Goal: Task Accomplishment & Management: Use online tool/utility

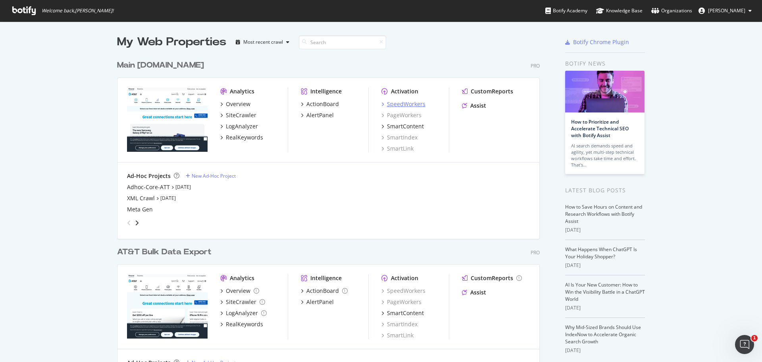
click at [403, 104] on div "SpeedWorkers" at bounding box center [406, 104] width 38 height 8
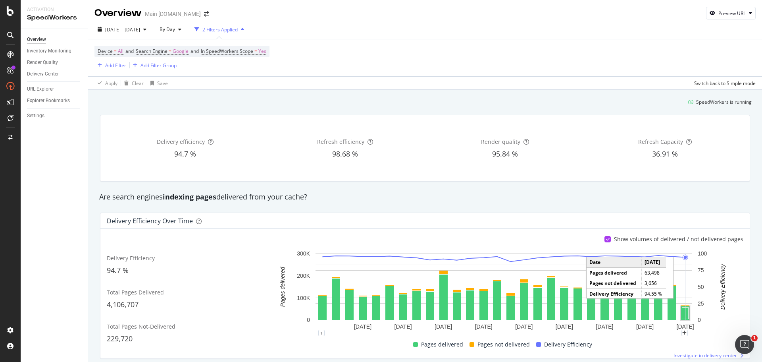
click at [682, 311] on rect "A chart." at bounding box center [685, 313] width 6 height 12
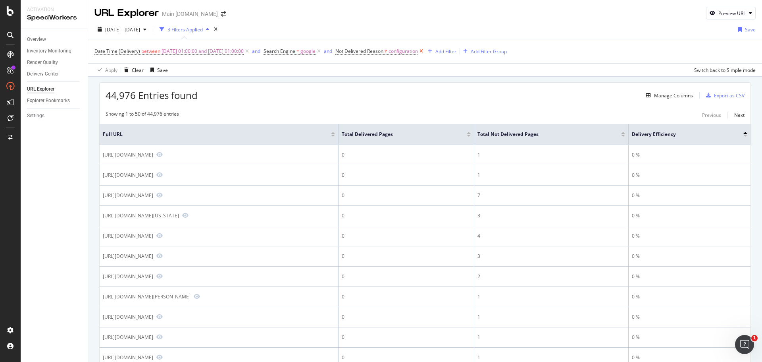
click at [425, 52] on icon at bounding box center [421, 51] width 7 height 8
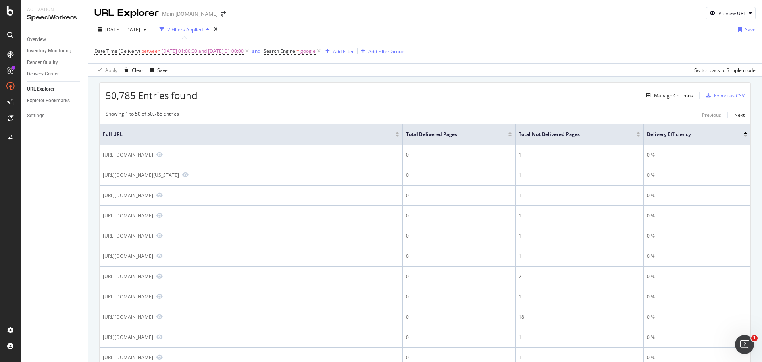
click at [354, 50] on div "Add Filter" at bounding box center [343, 51] width 21 height 7
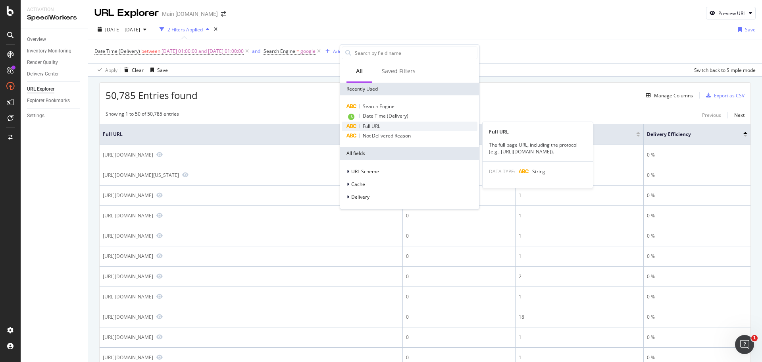
click at [381, 126] on div "Full URL" at bounding box center [410, 126] width 136 height 10
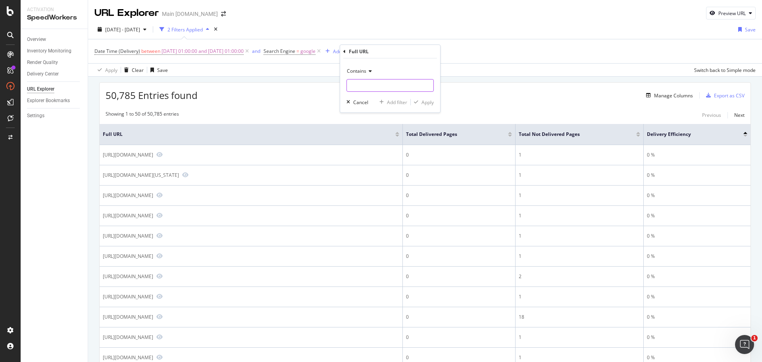
click at [369, 85] on input "text" at bounding box center [390, 85] width 87 height 13
type input "iphone-17"
click at [427, 104] on div "Apply" at bounding box center [427, 102] width 12 height 7
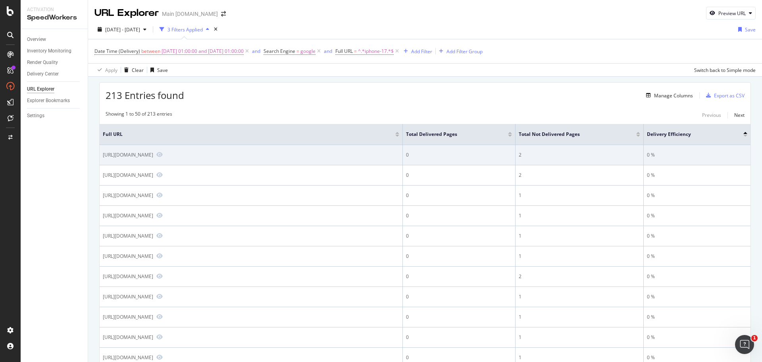
drag, startPoint x: 314, startPoint y: 155, endPoint x: 104, endPoint y: 154, distance: 209.9
click at [104, 154] on div "[URL][DOMAIN_NAME]" at bounding box center [128, 154] width 50 height 7
copy div "https://www.att.com/es-us/device-compare/apple-iphone-17-pro-max-vs-google-pixe…"
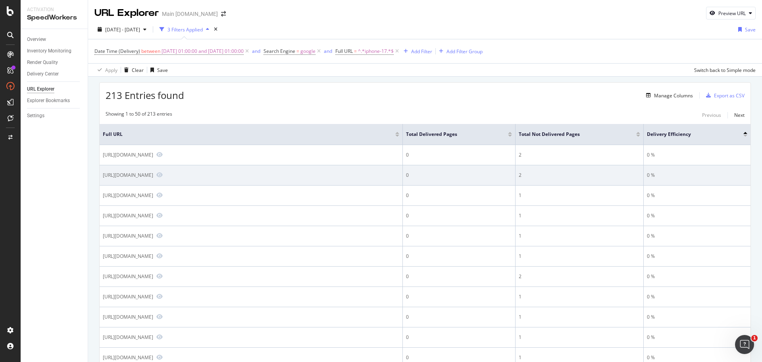
drag, startPoint x: 292, startPoint y: 174, endPoint x: 100, endPoint y: 169, distance: 191.7
click at [100, 169] on td "[URL][DOMAIN_NAME]" at bounding box center [251, 175] width 303 height 20
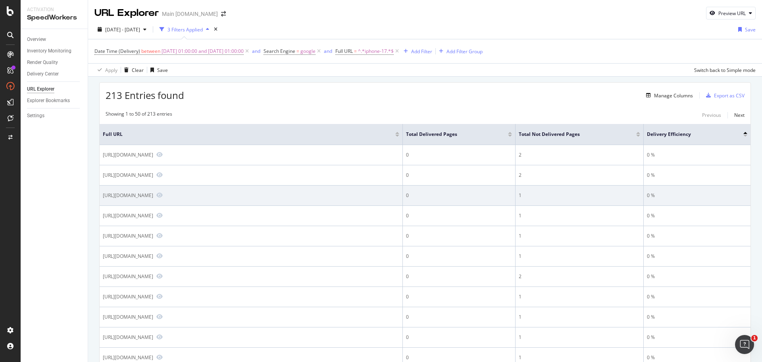
drag, startPoint x: 286, startPoint y: 196, endPoint x: 104, endPoint y: 196, distance: 181.8
click at [104, 196] on div "https://www.att.com/device-compare/apple-iphone-17-vs-samsung-galaxy-s24plus/" at bounding box center [128, 195] width 50 height 7
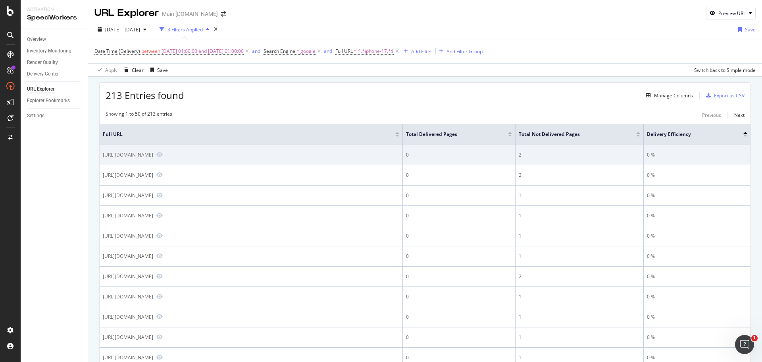
copy div "https://www.att.com/device-compare/apple-iphone-17-vs-samsung-galaxy-s24plus"
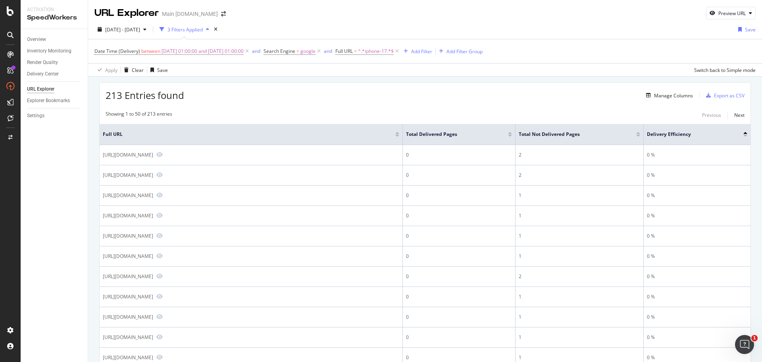
click at [510, 136] on div at bounding box center [510, 136] width 4 height 2
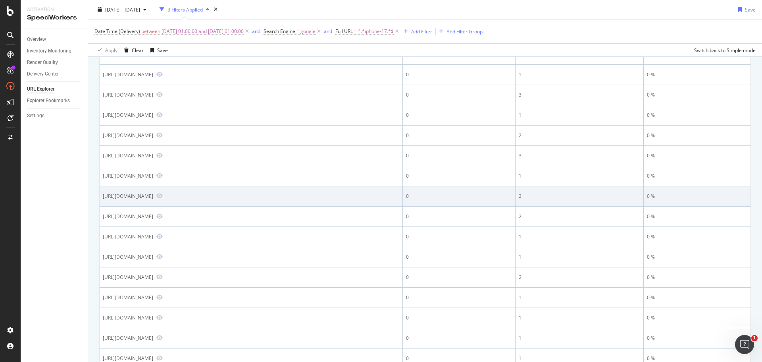
scroll to position [317, 0]
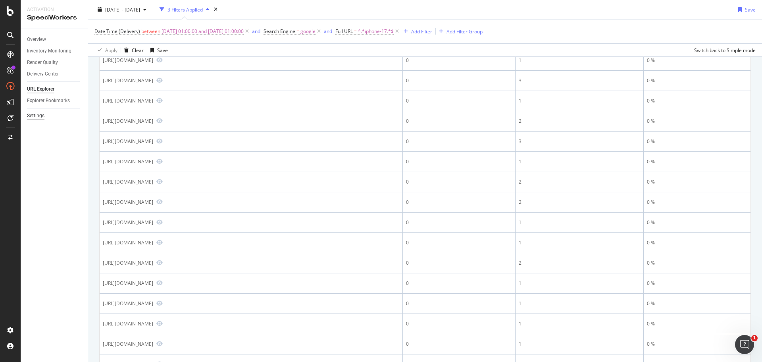
click at [40, 115] on div "Settings" at bounding box center [35, 116] width 17 height 8
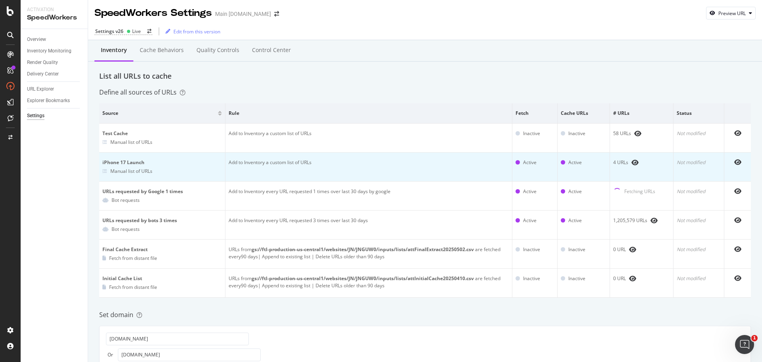
click at [133, 159] on div "iPhone 17 Launch" at bounding box center [161, 162] width 119 height 7
click at [133, 171] on div "Manual list of URLs" at bounding box center [131, 170] width 42 height 7
click at [137, 169] on div "Manual list of URLs" at bounding box center [131, 170] width 42 height 7
drag, startPoint x: 137, startPoint y: 169, endPoint x: 205, endPoint y: 171, distance: 67.9
click at [137, 169] on div "Manual list of URLs" at bounding box center [131, 170] width 42 height 7
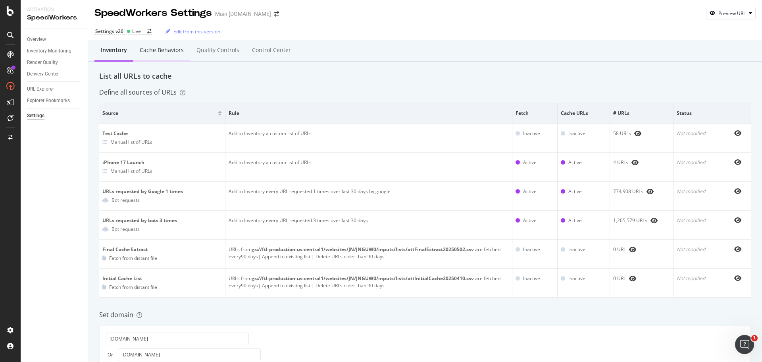
click at [153, 51] on div "Cache behaviors" at bounding box center [162, 50] width 44 height 8
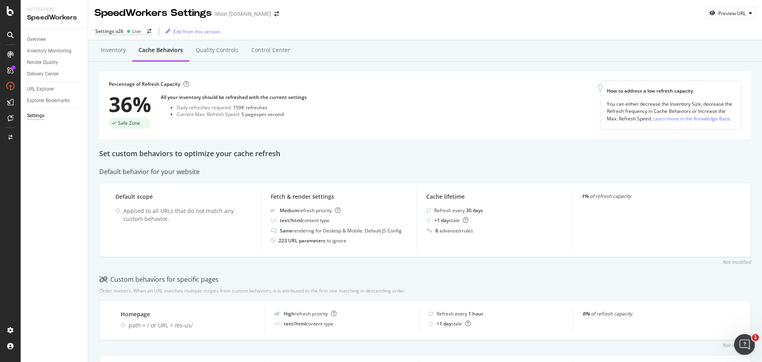
click at [738, 339] on div "Open Intercom Messenger" at bounding box center [743, 343] width 26 height 26
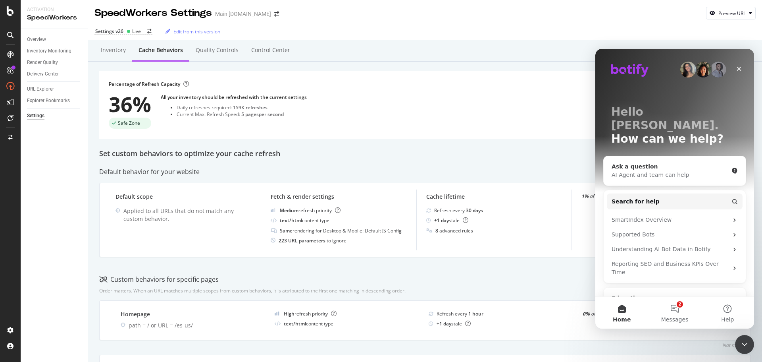
click at [642, 171] on div "AI Agent and team can help" at bounding box center [670, 175] width 117 height 8
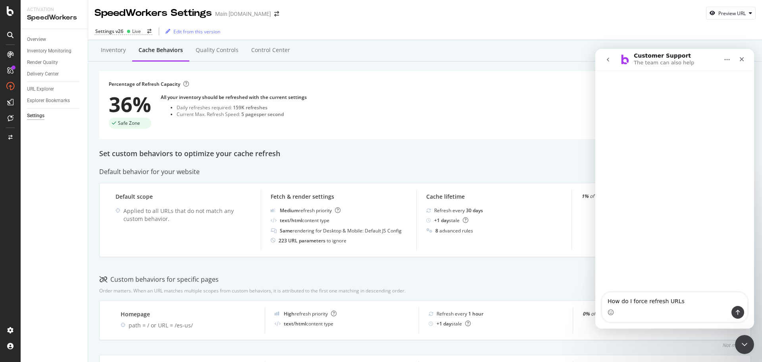
type textarea "How do I force refresh URLs?"
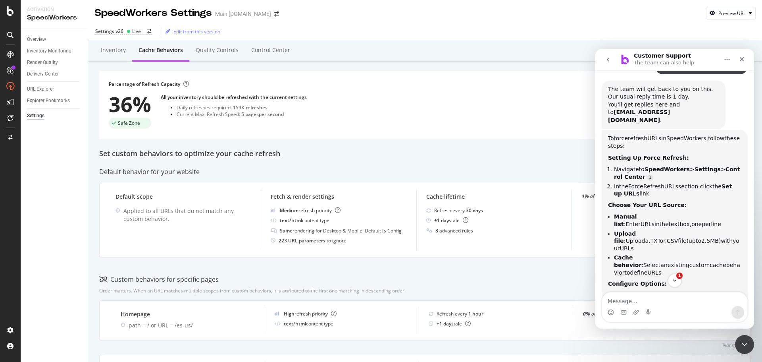
scroll to position [62, 0]
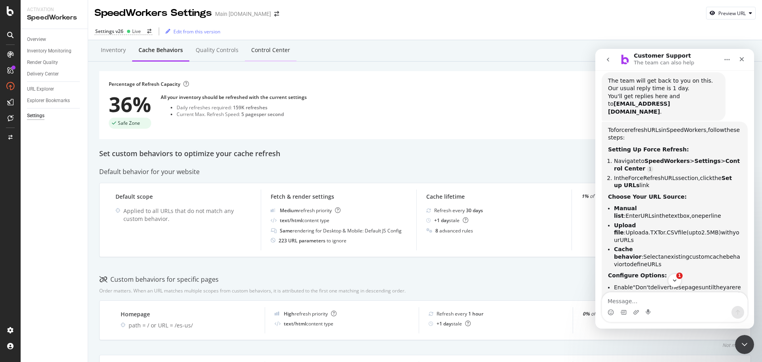
click at [275, 50] on div "Control Center" at bounding box center [270, 50] width 39 height 8
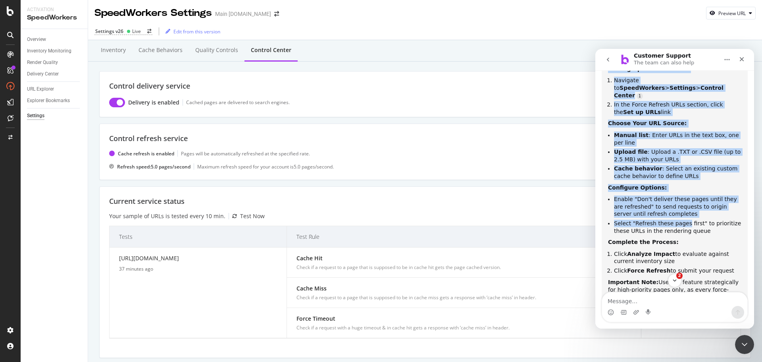
scroll to position [198, 0]
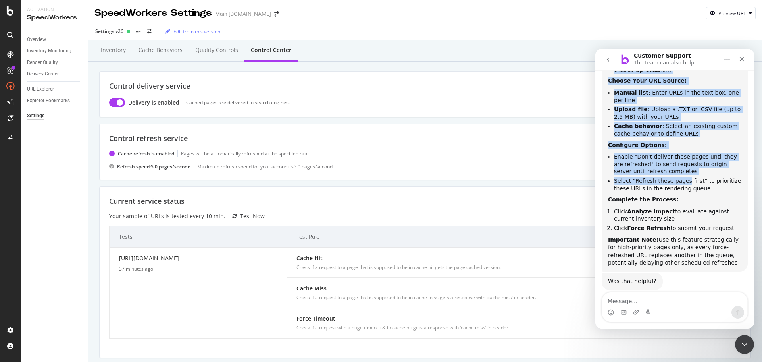
drag, startPoint x: 608, startPoint y: 132, endPoint x: 709, endPoint y: 247, distance: 152.7
click at [709, 247] on div "To force refresh URLs in SpeedWorkers, follow these steps: Setting Up Force Ref…" at bounding box center [674, 135] width 133 height 264
copy div "To force refresh URLs in SpeedWorkers, follow these steps: Setting Up Force Ref…"
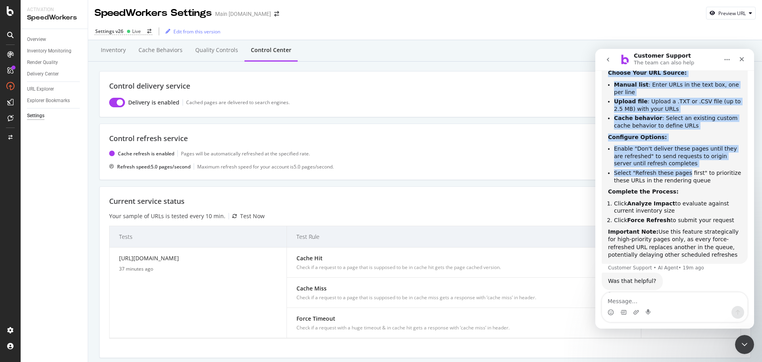
copy div "To force refresh URLs in SpeedWorkers, follow these steps: Setting Up Force Ref…"
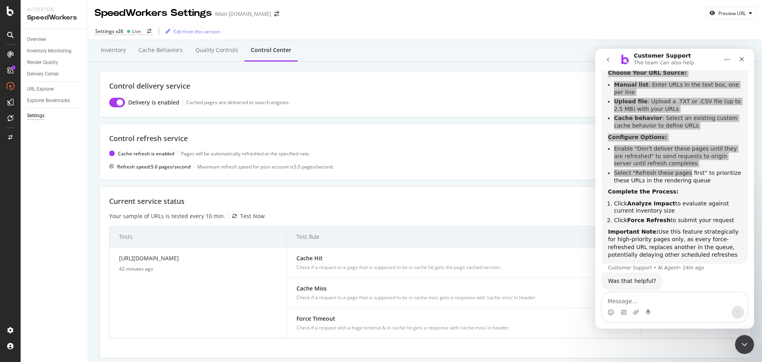
click at [457, 38] on div "Settings v26 Live Edit from this version" at bounding box center [425, 31] width 674 height 17
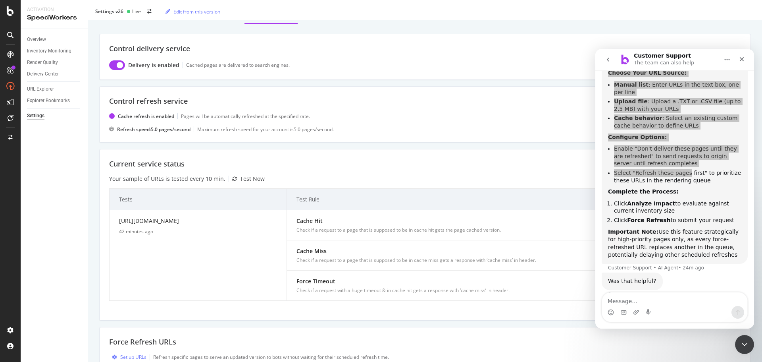
scroll to position [160, 0]
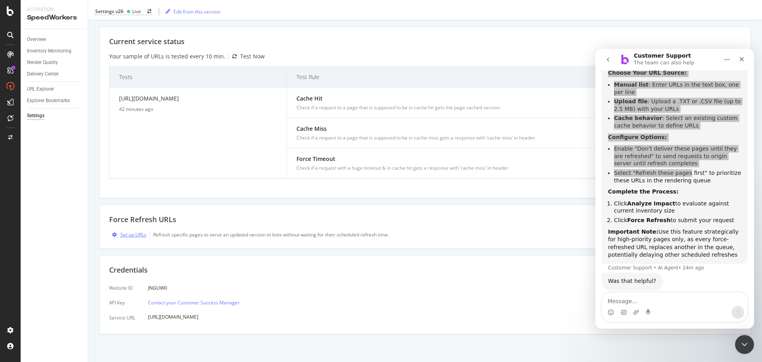
click at [135, 235] on div "Set up URLs" at bounding box center [133, 234] width 26 height 7
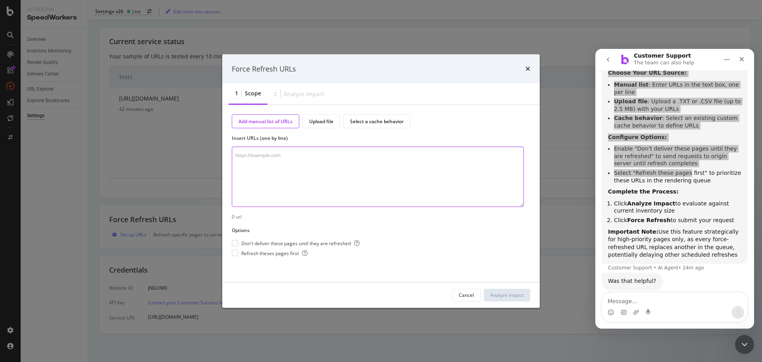
click at [322, 177] on textarea "modal" at bounding box center [378, 176] width 292 height 60
paste textarea "https://www.att.com/buy/phones/apple-iphone-17-pro.html https://www.att.com/buy…"
click at [247, 183] on textarea "https://www.att.com/buy/phones/apple-iphone-17-pro.html https://www.att.com/buy…" at bounding box center [378, 176] width 292 height 60
paste textarea "https://www.att.com/buy/phones/apple-iphone-17-pro-max.html https://www.att.com…"
type textarea "https://www.att.com/buy/phones/apple-iphone-17-pro.html https://www.att.com/buy…"
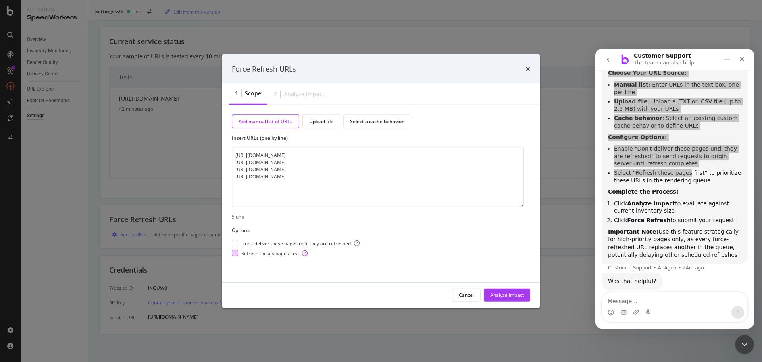
click at [264, 254] on span "Refresh theses pages first" at bounding box center [274, 253] width 66 height 7
click at [263, 245] on span "Don't deliver these pages until they are refreshed" at bounding box center [300, 242] width 118 height 7
click at [504, 293] on div "Analyze Impact" at bounding box center [507, 294] width 34 height 7
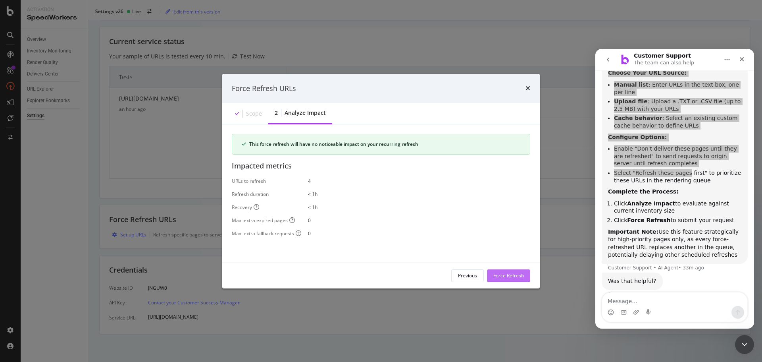
click at [508, 275] on div "Force Refresh" at bounding box center [508, 275] width 31 height 7
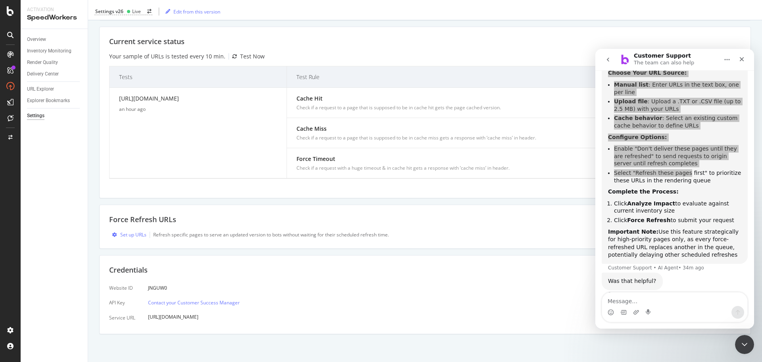
click at [45, 116] on link "Settings" at bounding box center [54, 116] width 55 height 8
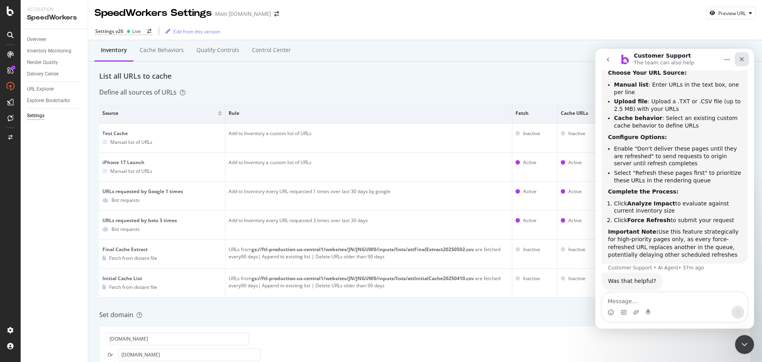
click at [744, 57] on icon "Close" at bounding box center [742, 59] width 6 height 6
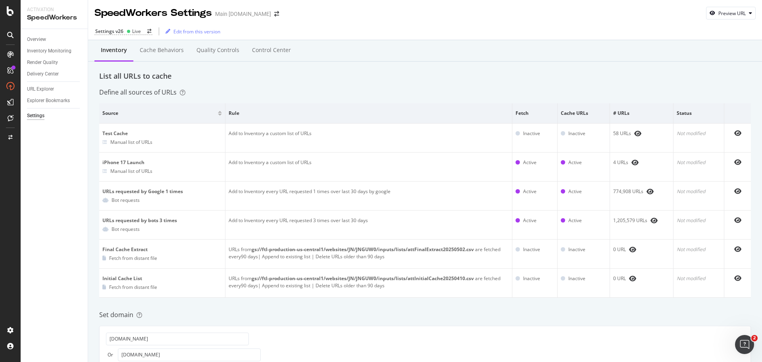
scroll to position [107, 0]
click at [50, 51] on div "Inventory Monitoring" at bounding box center [49, 51] width 44 height 8
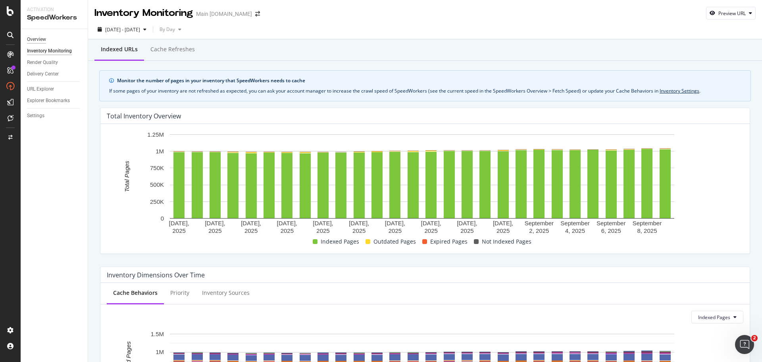
scroll to position [198, 0]
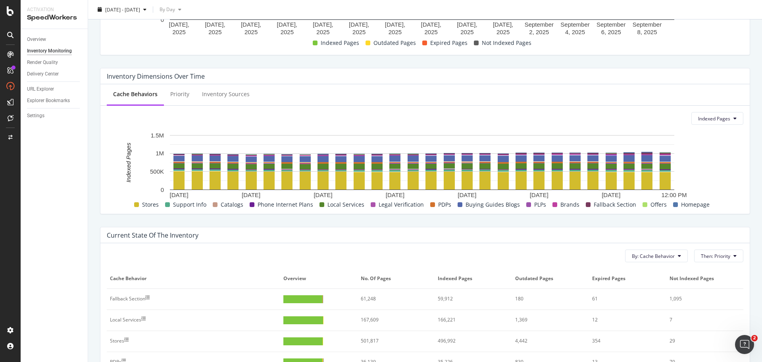
click at [37, 44] on div "Overview" at bounding box center [57, 40] width 61 height 12
click at [36, 41] on div "Overview" at bounding box center [36, 39] width 19 height 8
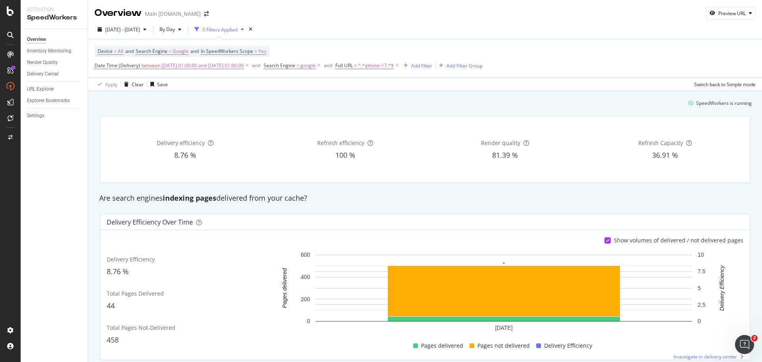
click at [37, 40] on div "Overview" at bounding box center [36, 39] width 19 height 8
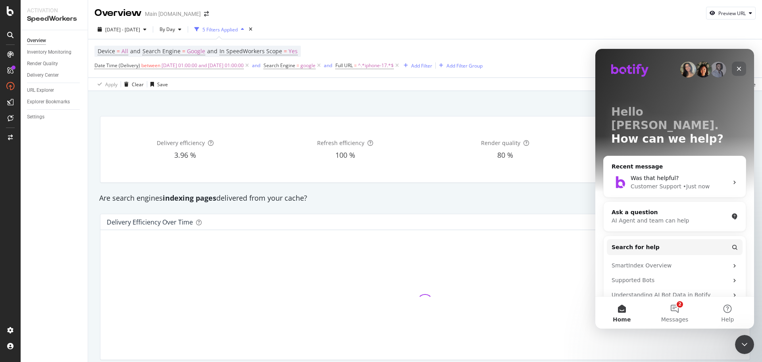
click at [739, 67] on icon "Close" at bounding box center [739, 68] width 6 height 6
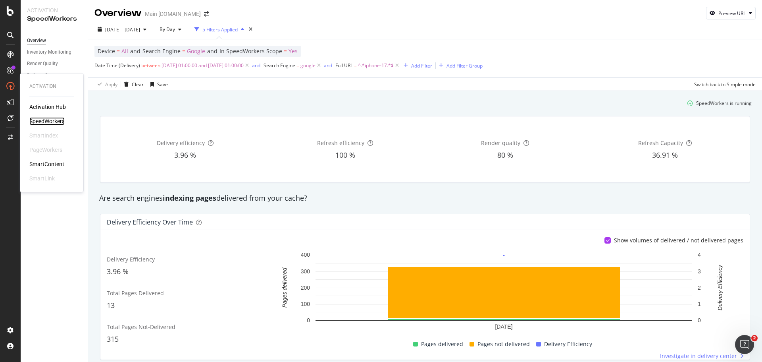
click at [37, 120] on div "SpeedWorkers" at bounding box center [46, 121] width 35 height 8
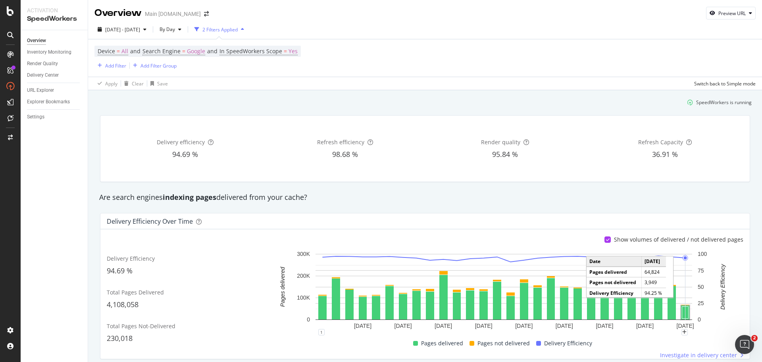
click at [683, 311] on rect "A chart." at bounding box center [685, 312] width 6 height 12
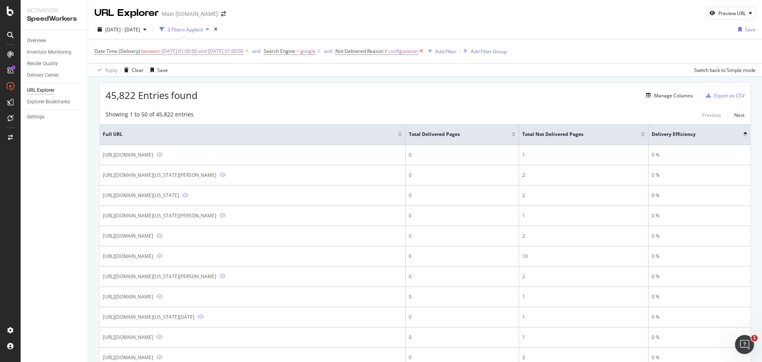
click at [425, 49] on icon at bounding box center [421, 51] width 7 height 8
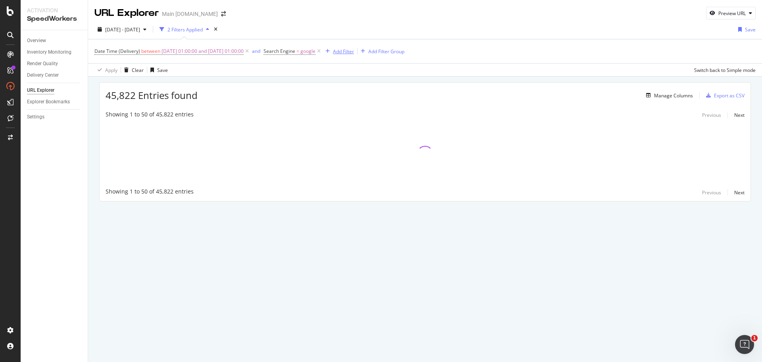
click at [354, 52] on div "Add Filter" at bounding box center [343, 51] width 21 height 7
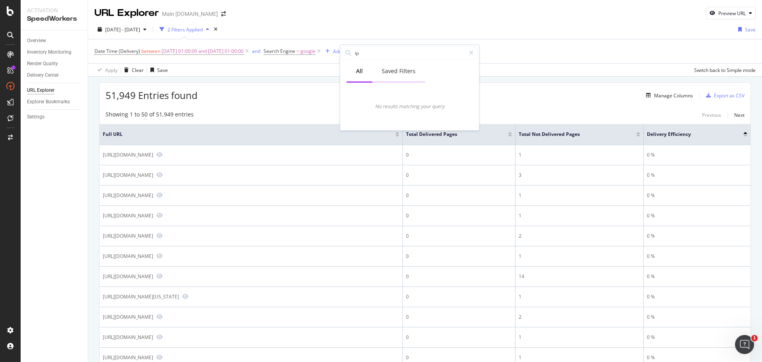
type input "i"
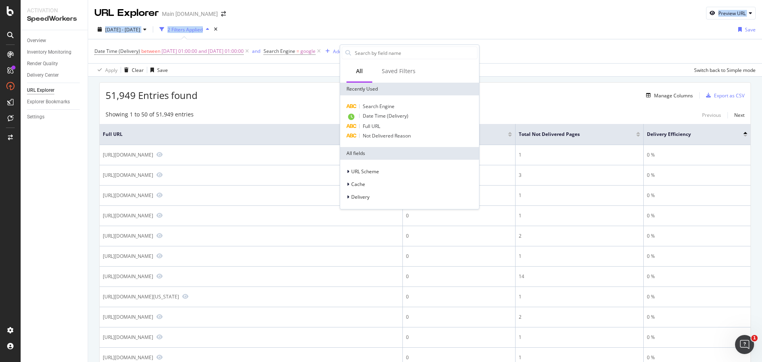
click at [396, 21] on div "URL Explorer Main [DOMAIN_NAME] Preview URL [DATE] - [DATE] 2 Filters Applied S…" at bounding box center [425, 181] width 674 height 362
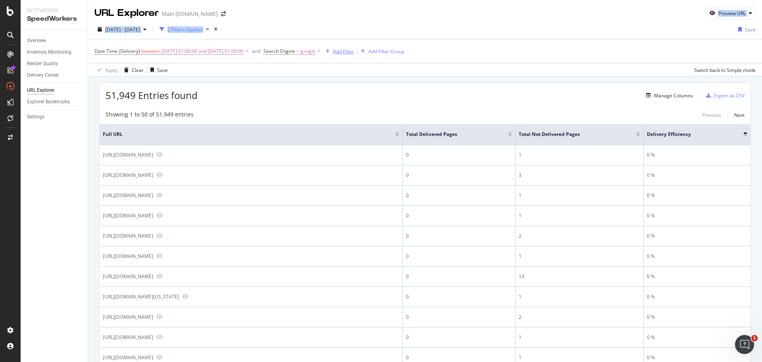
click at [354, 51] on div "Add Filter" at bounding box center [343, 51] width 21 height 7
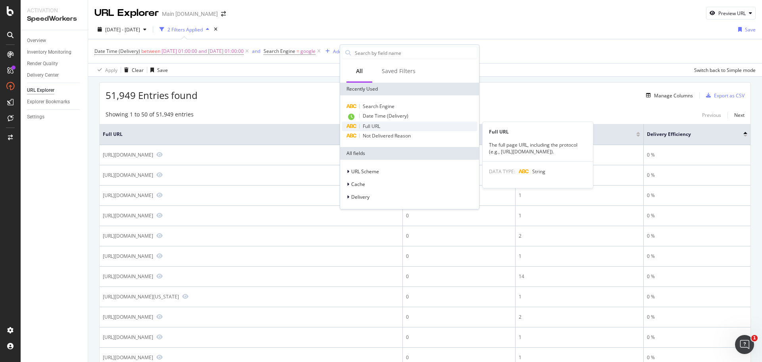
click at [379, 125] on span "Full URL" at bounding box center [371, 126] width 17 height 7
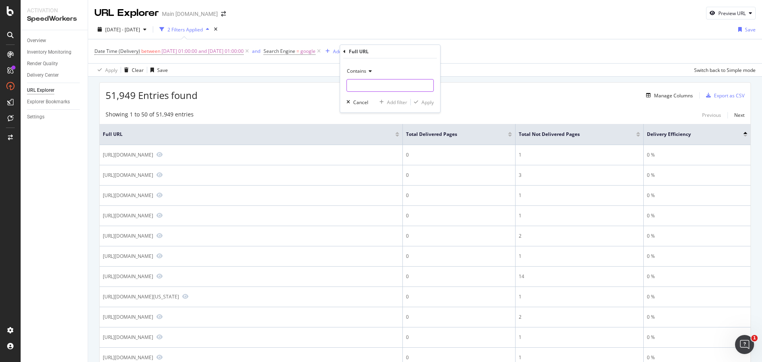
click at [371, 85] on input "text" at bounding box center [390, 85] width 87 height 13
type input "iphone-17"
click at [427, 102] on div "Apply" at bounding box center [427, 102] width 12 height 7
click at [717, 97] on div "Export as CSV" at bounding box center [729, 95] width 31 height 7
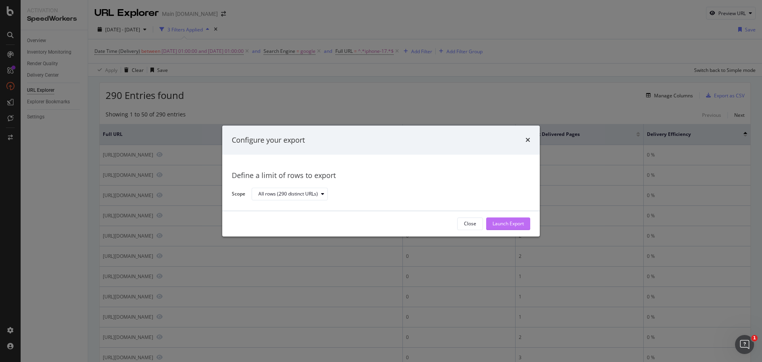
click at [499, 222] on div "Launch Export" at bounding box center [507, 223] width 31 height 7
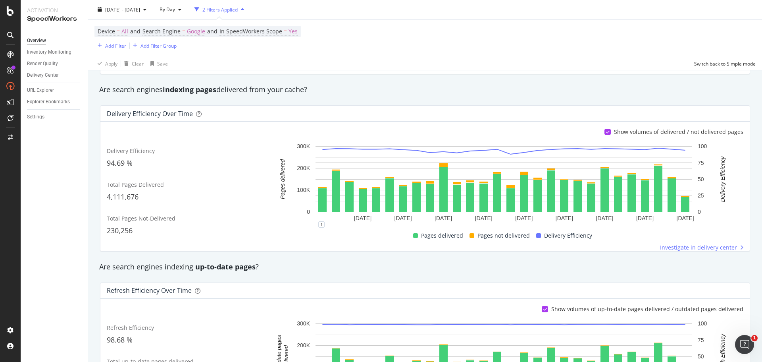
scroll to position [119, 0]
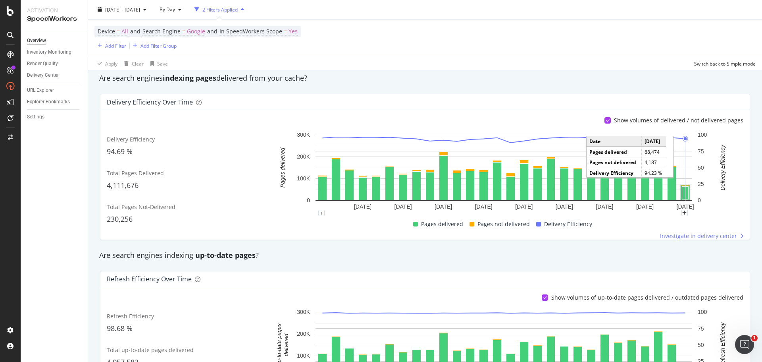
click at [685, 193] on rect "A chart." at bounding box center [685, 193] width 6 height 13
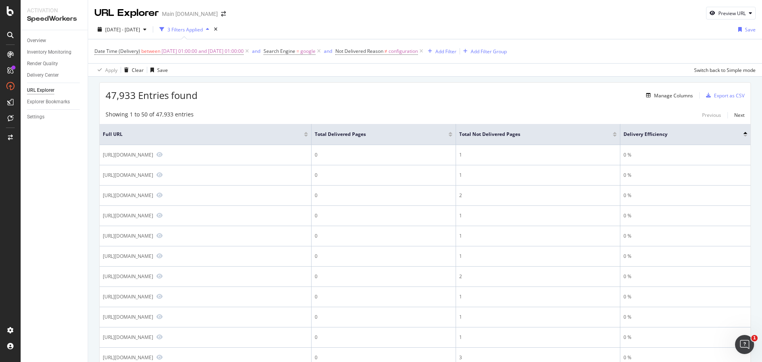
click at [425, 52] on icon at bounding box center [421, 51] width 7 height 8
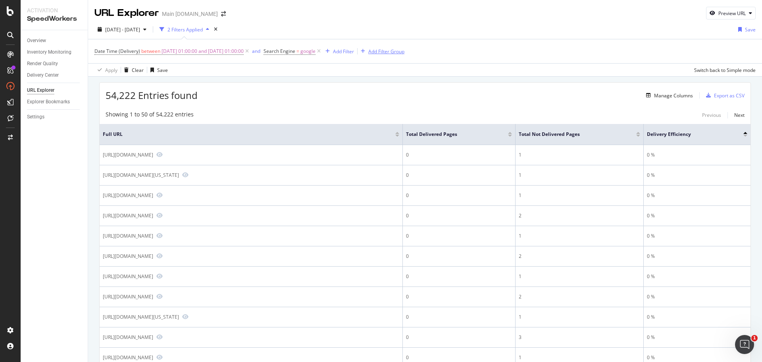
click at [365, 50] on icon "button" at bounding box center [363, 51] width 4 height 5
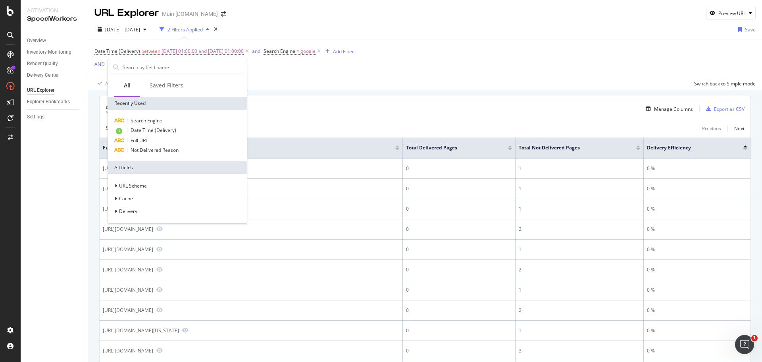
click at [379, 64] on div "Date Time (Delivery) between [DATE] 01:00:00 and [DATE] 01:00:00 and Search Eng…" at bounding box center [424, 64] width 661 height 50
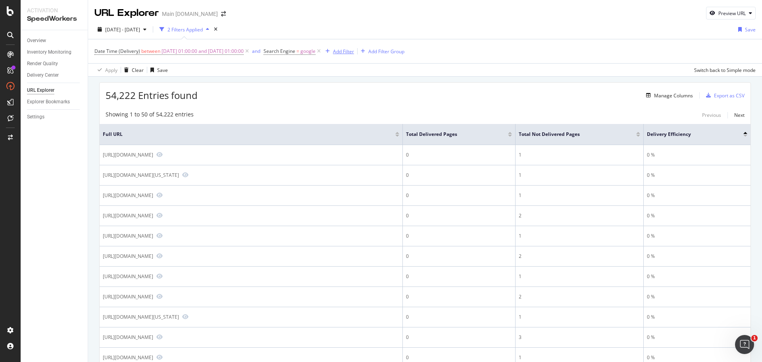
click at [354, 52] on div "Add Filter" at bounding box center [343, 51] width 21 height 7
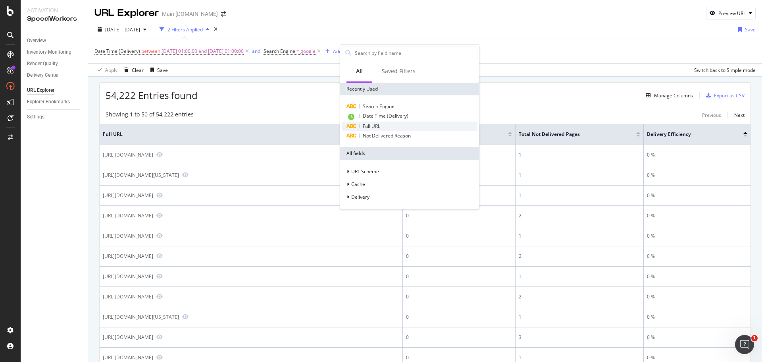
click at [379, 127] on span "Full URL" at bounding box center [371, 126] width 17 height 7
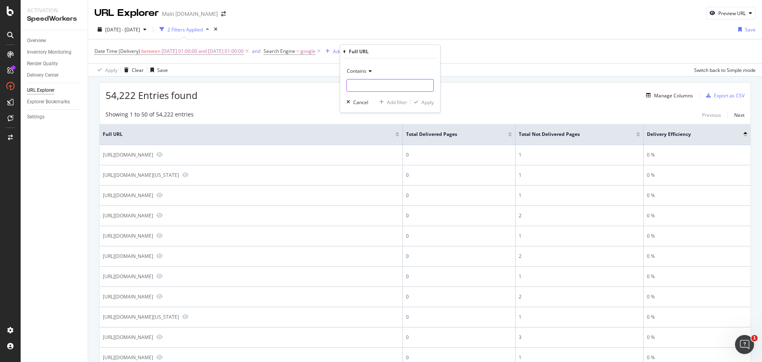
click at [385, 85] on input "text" at bounding box center [390, 85] width 87 height 13
click at [366, 70] on icon at bounding box center [369, 71] width 6 height 5
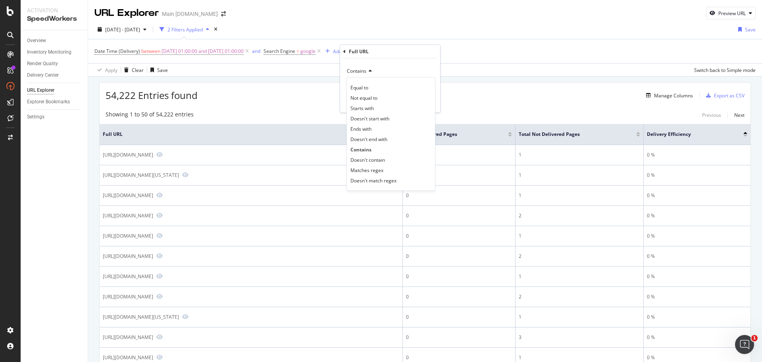
click at [366, 70] on icon at bounding box center [369, 71] width 6 height 5
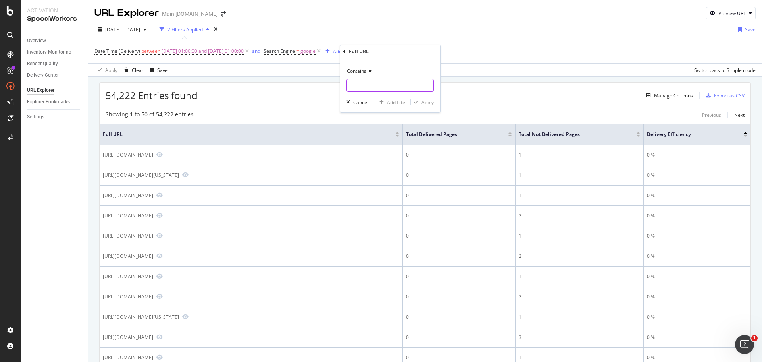
click at [369, 83] on input "text" at bounding box center [390, 85] width 87 height 13
type input "((iphone-17)|(iphone-air))"
click at [421, 101] on div "Apply" at bounding box center [427, 102] width 12 height 7
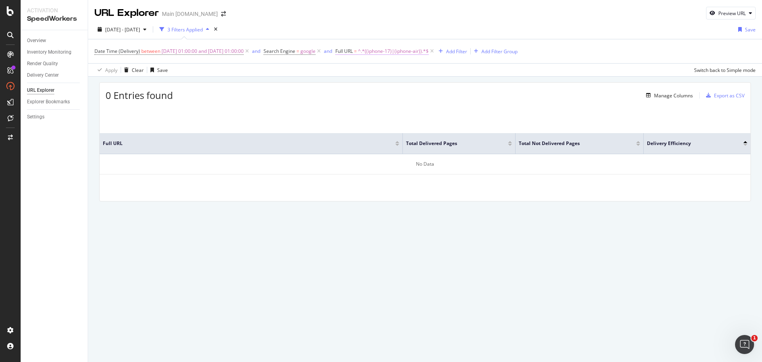
click at [429, 53] on span "^.*((iphone-17)|(iphone-air)).*$" at bounding box center [393, 51] width 71 height 11
click at [386, 71] on div "Contains" at bounding box center [403, 69] width 87 height 13
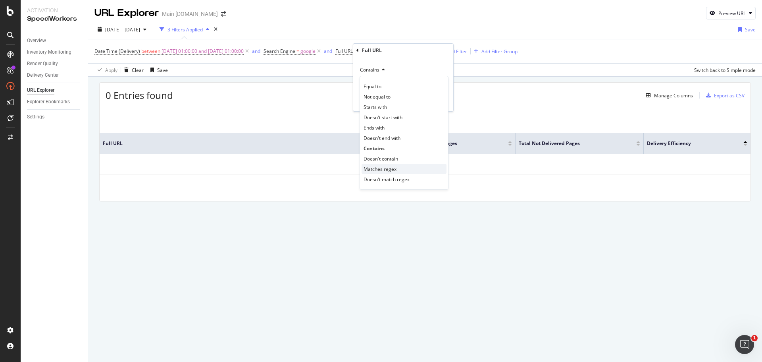
click at [394, 168] on span "Matches regex" at bounding box center [380, 168] width 33 height 7
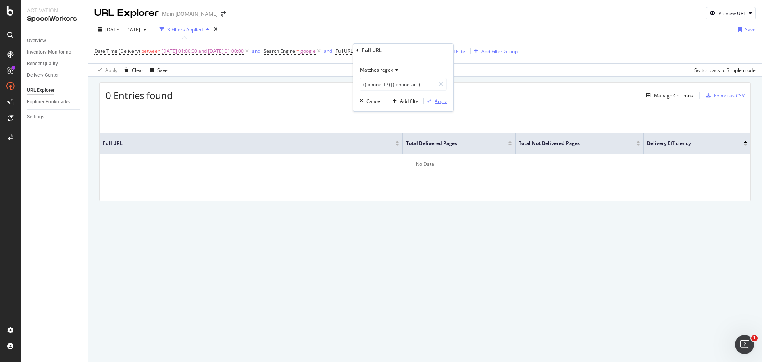
click at [439, 101] on div "Apply" at bounding box center [441, 101] width 12 height 7
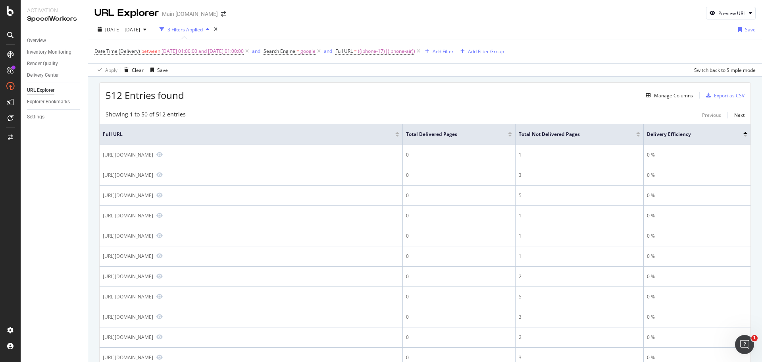
click at [510, 131] on div "Total Delivered Pages" at bounding box center [459, 134] width 106 height 8
click at [510, 132] on div at bounding box center [510, 133] width 4 height 2
click at [510, 135] on div at bounding box center [510, 136] width 4 height 2
click at [542, 89] on div "513 Entries found Manage Columns Export as CSV" at bounding box center [425, 92] width 651 height 19
click at [389, 51] on span "((iphone-17)|(iphone-air))" at bounding box center [386, 51] width 57 height 11
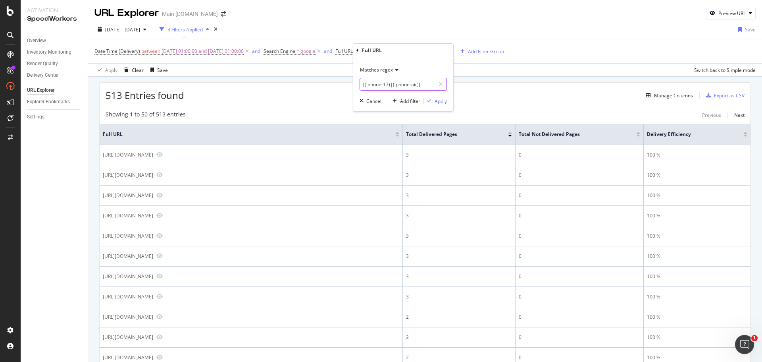
click at [387, 85] on input "((iphone-17)|(iphone-air))" at bounding box center [397, 84] width 75 height 13
type input "((iphone-17\.html)|(iphone-air\.html))"
click at [440, 103] on div "Apply" at bounding box center [441, 101] width 12 height 7
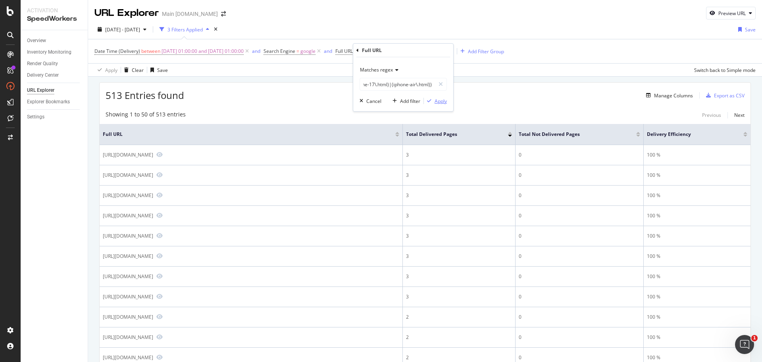
scroll to position [0, 0]
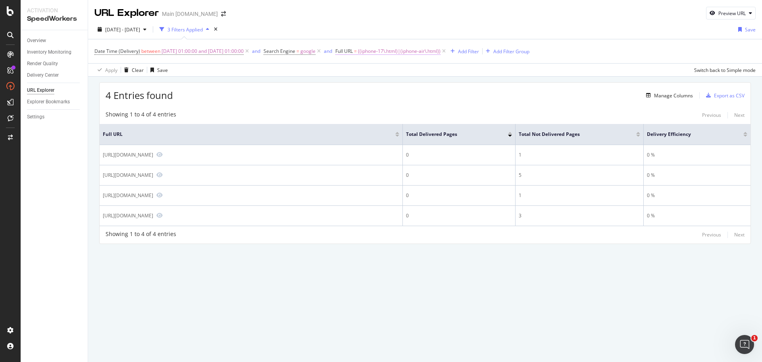
click at [441, 51] on span "((iphone-17\.html)|(iphone-air\.html))" at bounding box center [399, 51] width 83 height 11
click at [370, 85] on input "((iphone-17\.html)|(iphone-air\.html))" at bounding box center [397, 84] width 75 height 13
drag, startPoint x: 365, startPoint y: 85, endPoint x: 402, endPoint y: 85, distance: 37.7
click at [402, 85] on input "((iphone-17\.html)|(iphone-air\.html))" at bounding box center [397, 84] width 75 height 13
paste input "17\.html)(iphone-"
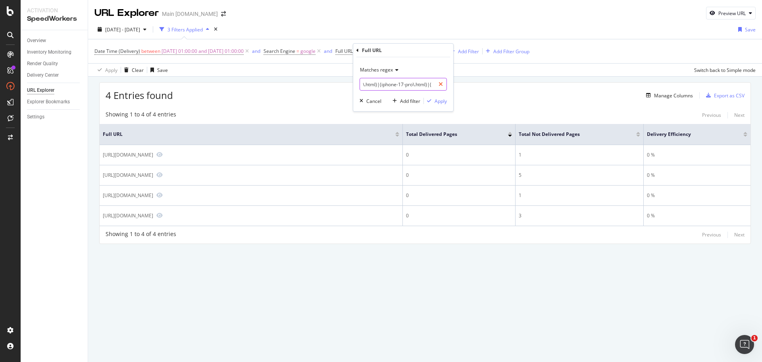
scroll to position [0, 27]
paste input "17\.html)(iphone-"
type input "((iphone-17\.html)|(iphone-17-pro\.html)|(iphone-17-pro-max\.html)|(iphone-air\…"
click at [438, 101] on div "Apply" at bounding box center [441, 101] width 12 height 7
